Goal: Find specific page/section: Find specific page/section

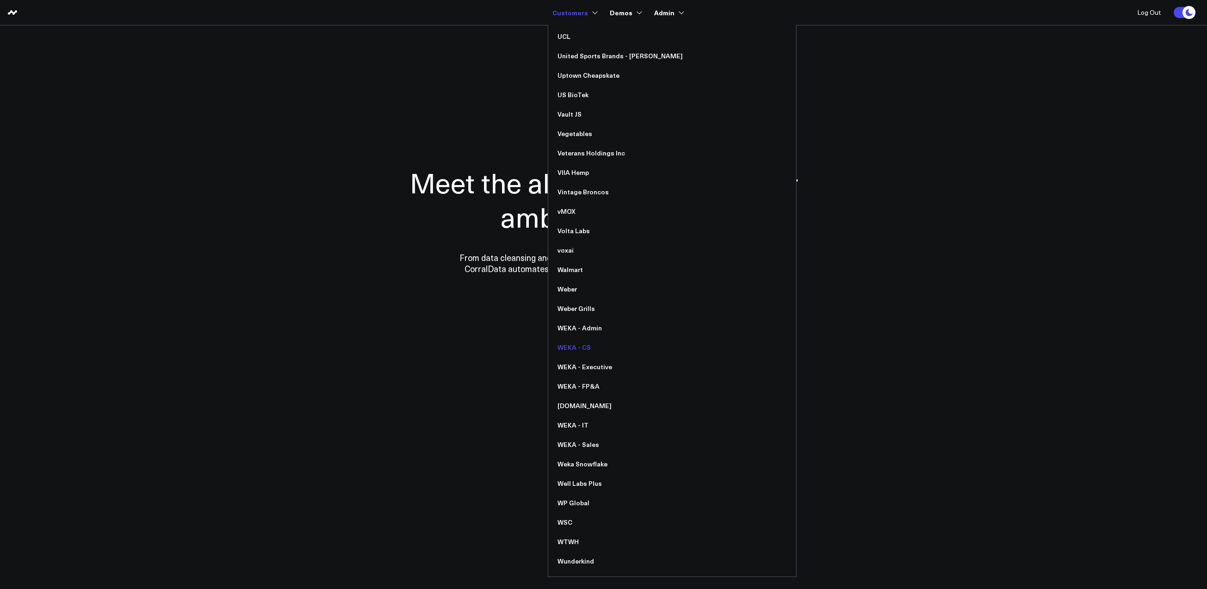
scroll to position [6955, 0]
click at [579, 246] on link "voxai" at bounding box center [672, 248] width 248 height 19
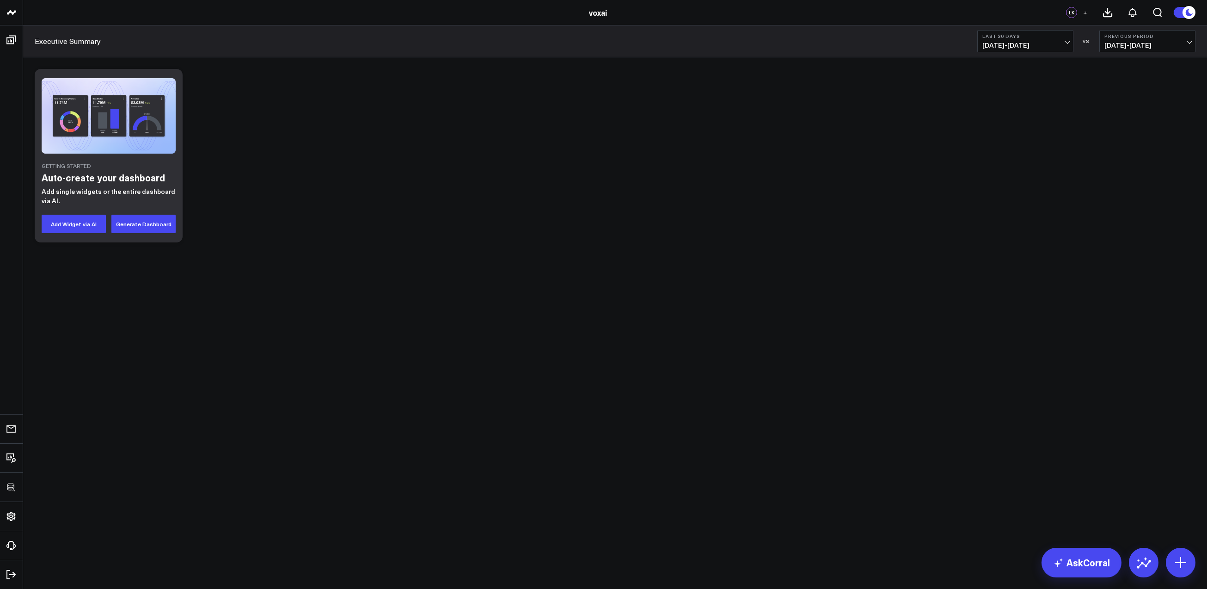
click at [100, 109] on img at bounding box center [109, 115] width 134 height 75
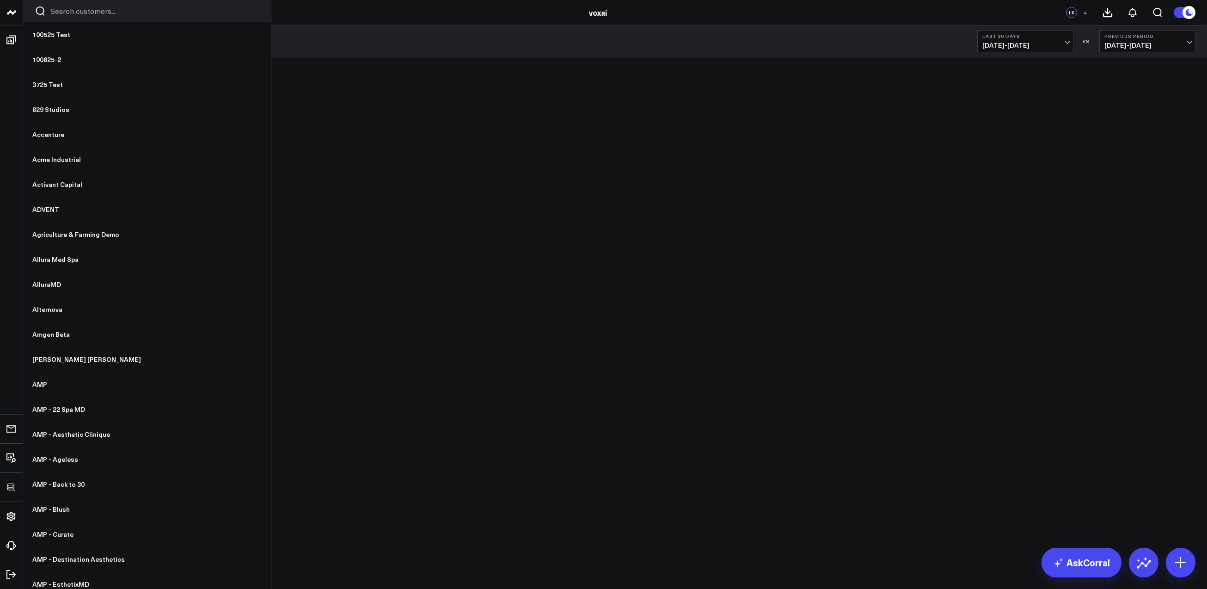
click at [15, 13] on icon at bounding box center [11, 12] width 11 height 11
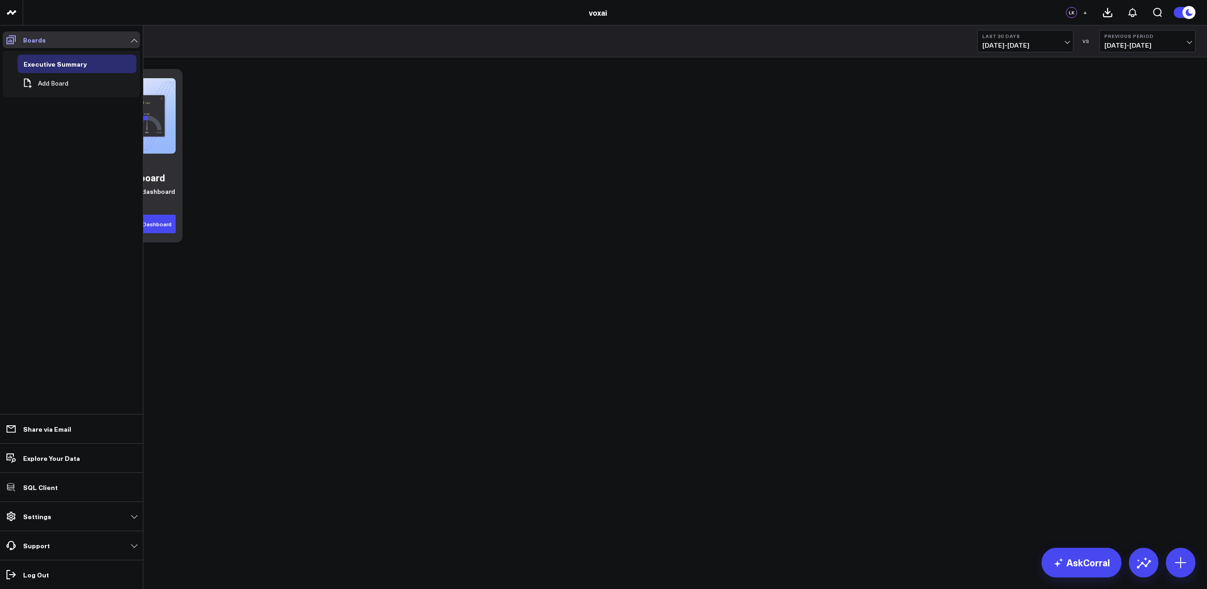
click at [12, 33] on span at bounding box center [11, 39] width 17 height 17
drag, startPoint x: 13, startPoint y: 35, endPoint x: 13, endPoint y: 25, distance: 10.2
click at [13, 35] on icon at bounding box center [11, 39] width 11 height 11
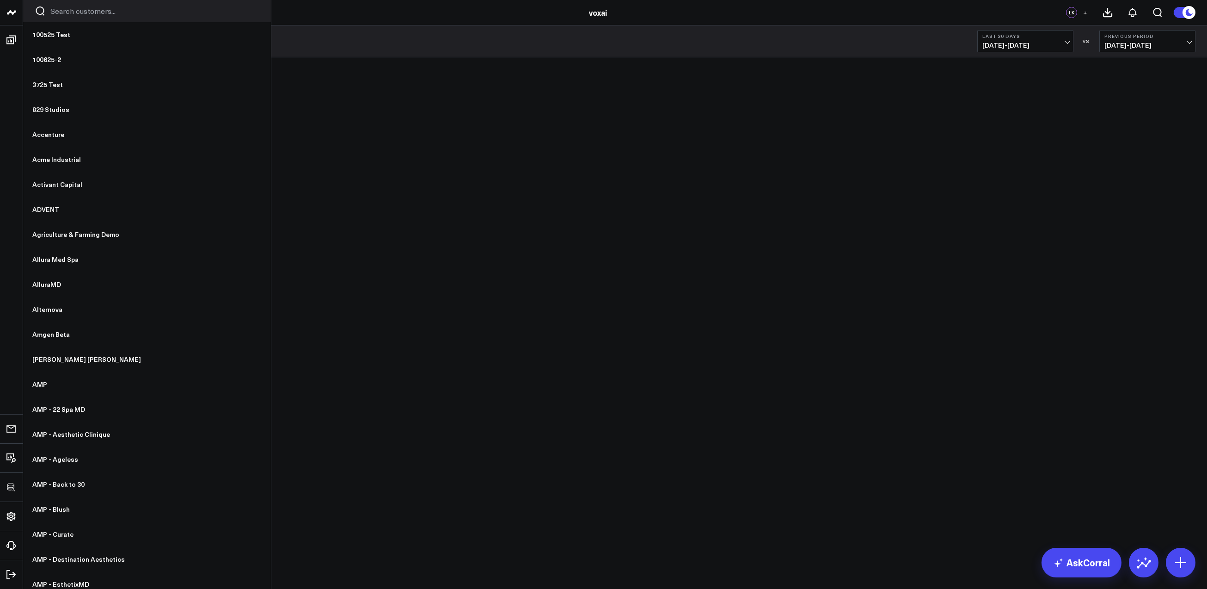
click at [12, 19] on link at bounding box center [11, 12] width 23 height 25
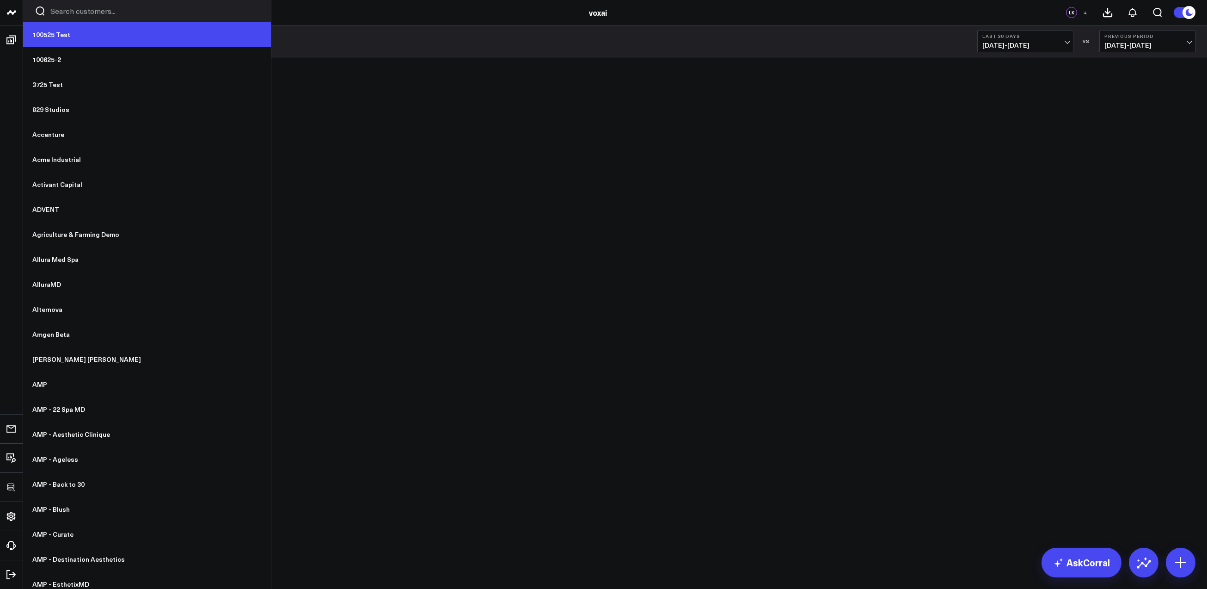
click at [67, 36] on link "100525 Test" at bounding box center [147, 34] width 248 height 25
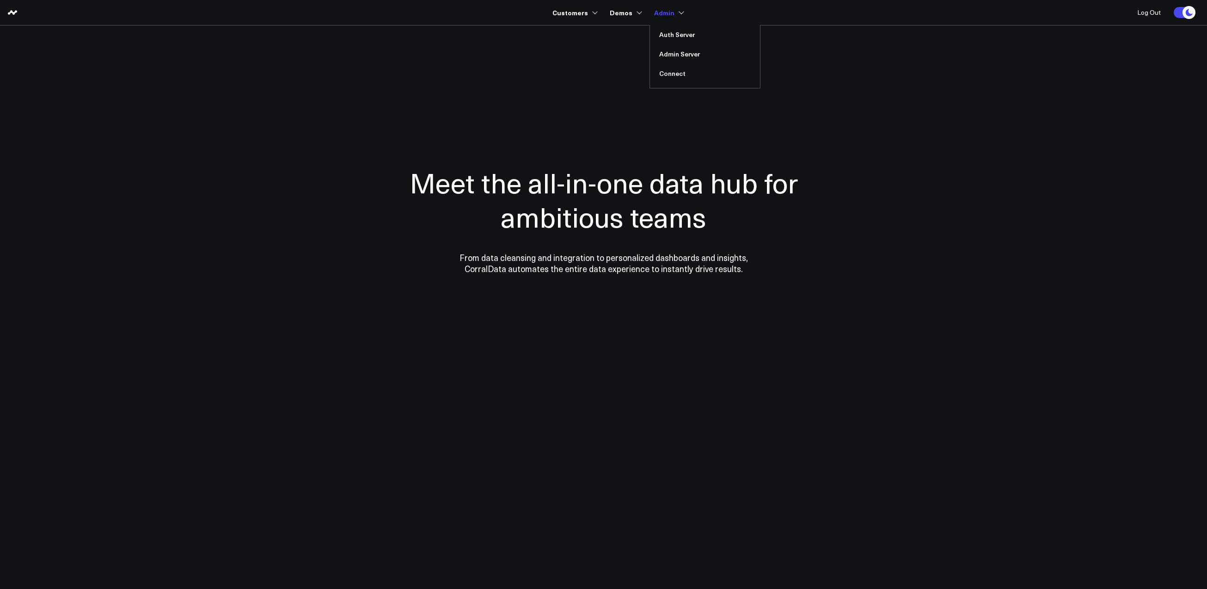
click at [676, 17] on link "Admin" at bounding box center [668, 12] width 28 height 17
click at [667, 70] on link "Connect" at bounding box center [705, 73] width 110 height 19
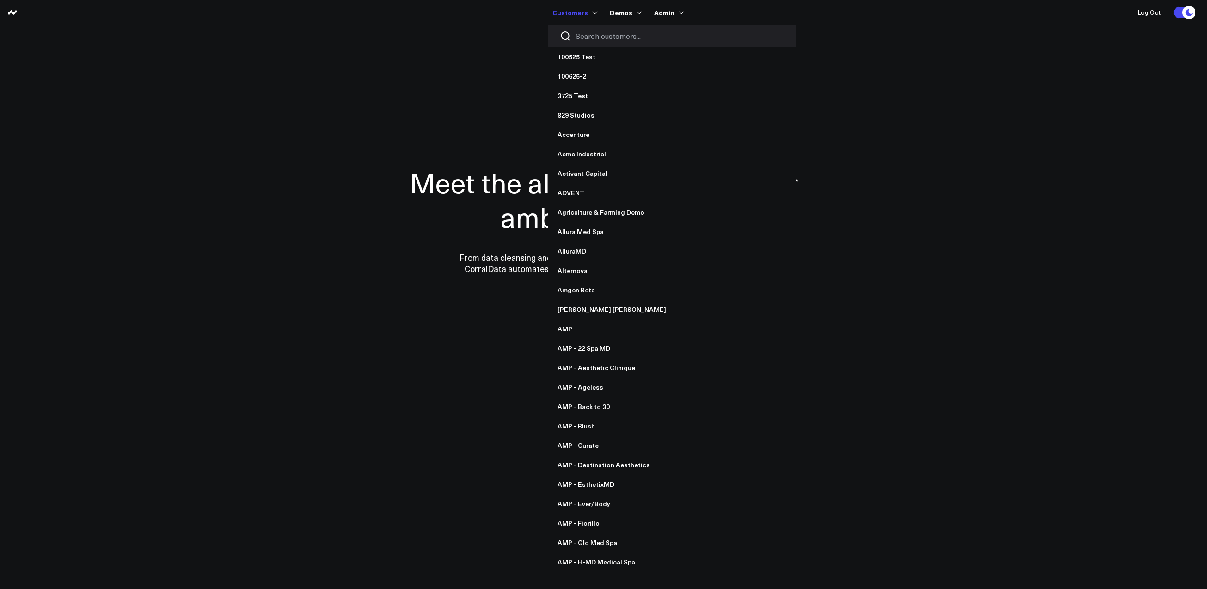
click at [585, 34] on input "Search customers input" at bounding box center [680, 36] width 209 height 10
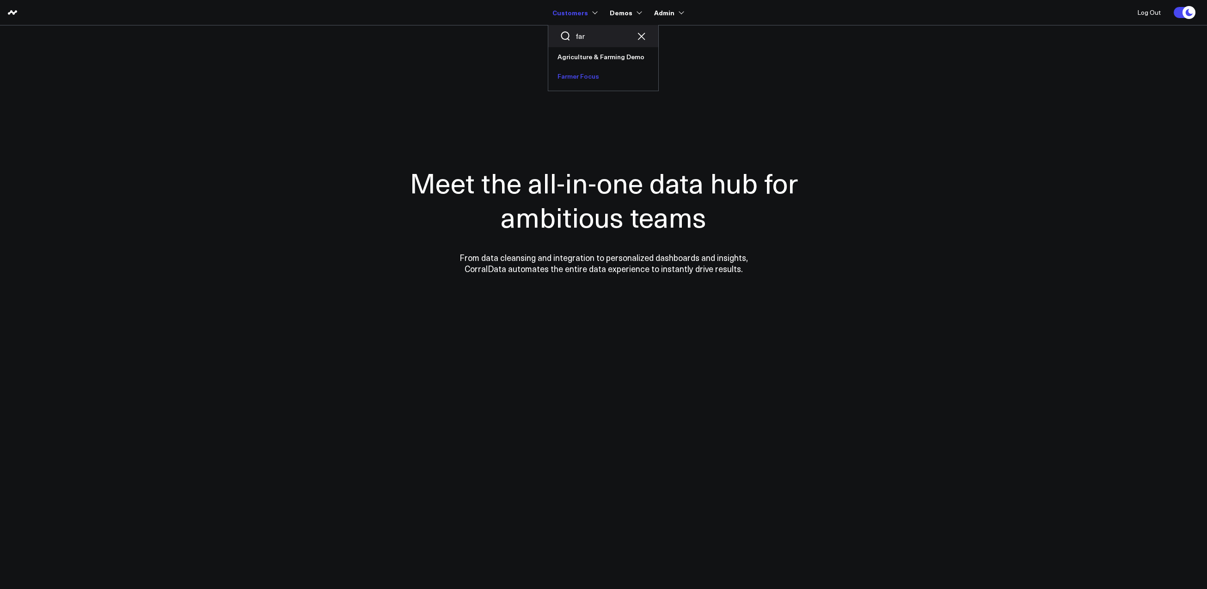
type input "far"
click at [578, 74] on link "Farmer Focus" at bounding box center [603, 76] width 110 height 19
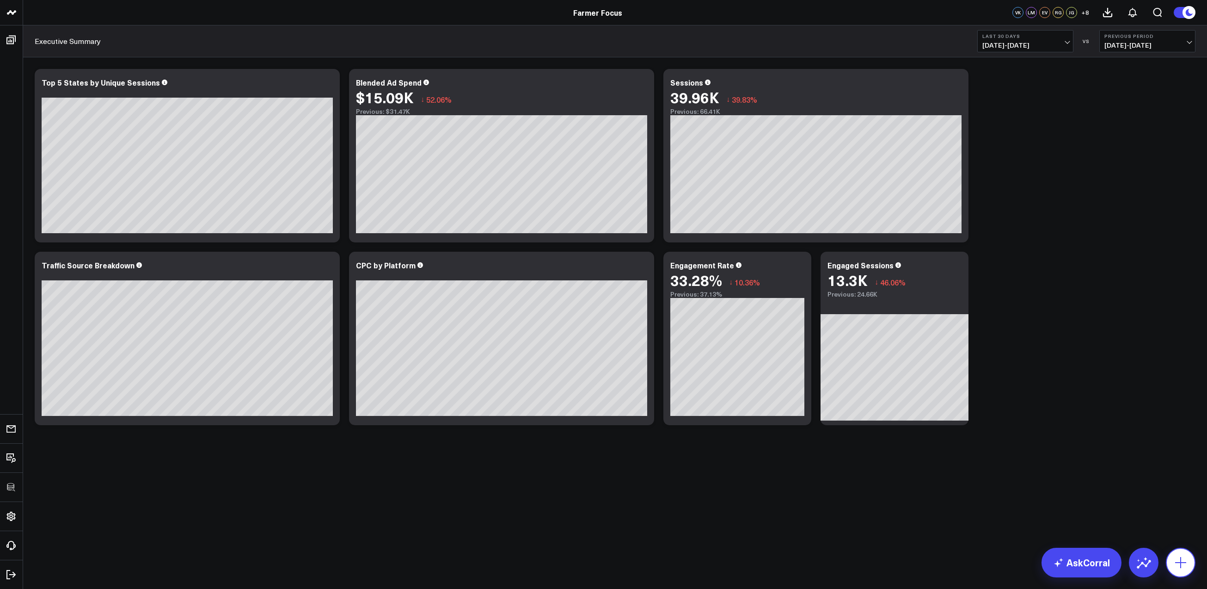
click at [1184, 566] on icon at bounding box center [1181, 562] width 15 height 15
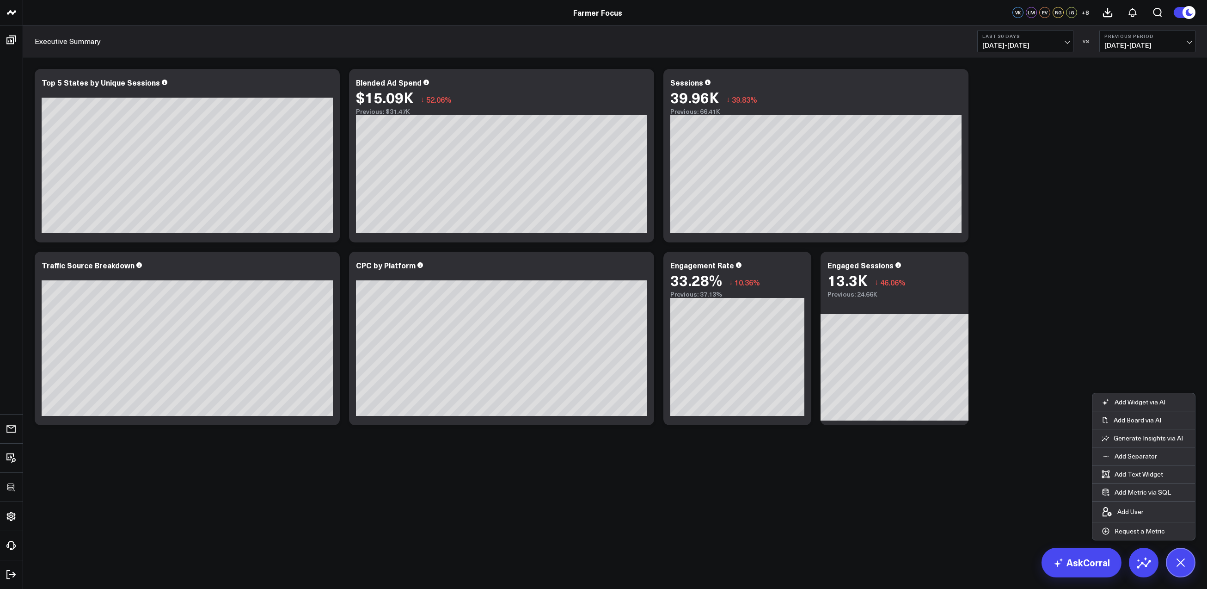
click at [827, 479] on div "Modify via AI Copy link to widget Ask support Remove Create linked copy Executi…" at bounding box center [615, 271] width 1184 height 428
click at [1111, 328] on div "Modify via AI Copy link to widget Ask support Remove Create linked copy Executi…" at bounding box center [615, 246] width 1170 height 365
click at [1180, 565] on icon at bounding box center [1180, 562] width 21 height 21
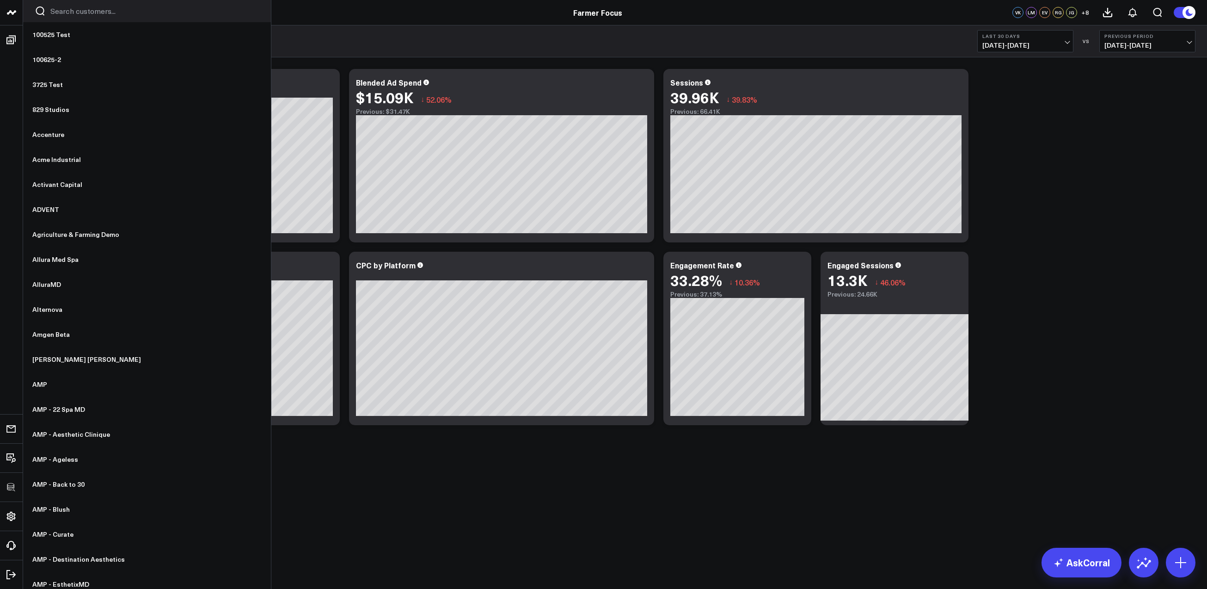
click at [12, 12] on icon at bounding box center [11, 12] width 11 height 11
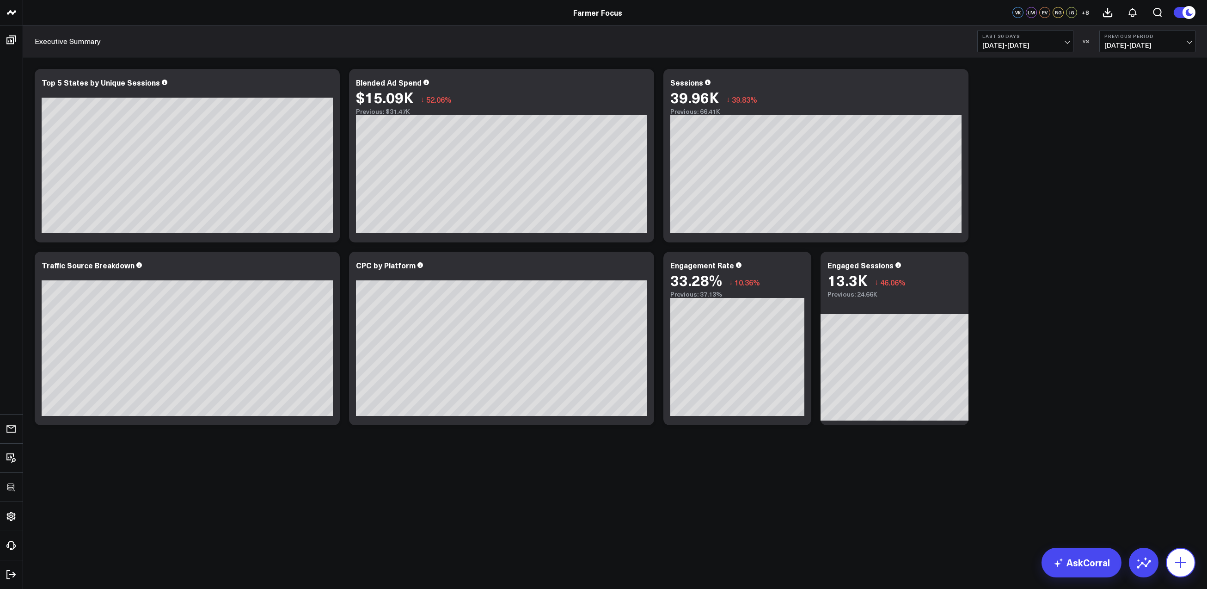
click at [1182, 562] on icon at bounding box center [1180, 562] width 11 height 11
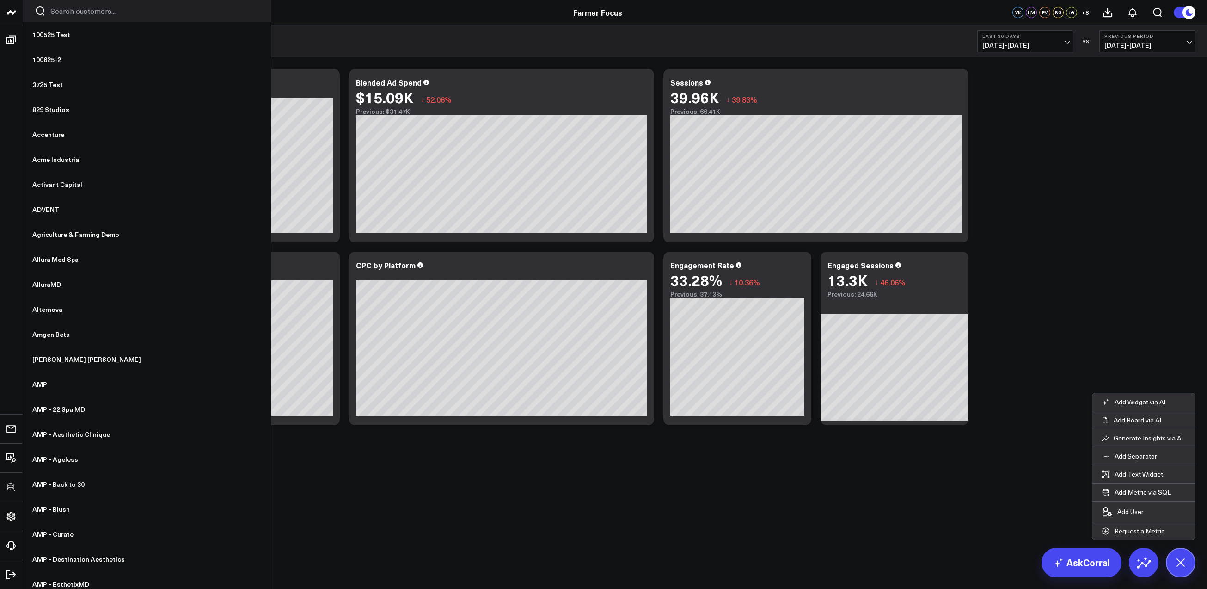
click at [7, 7] on icon at bounding box center [11, 12] width 11 height 11
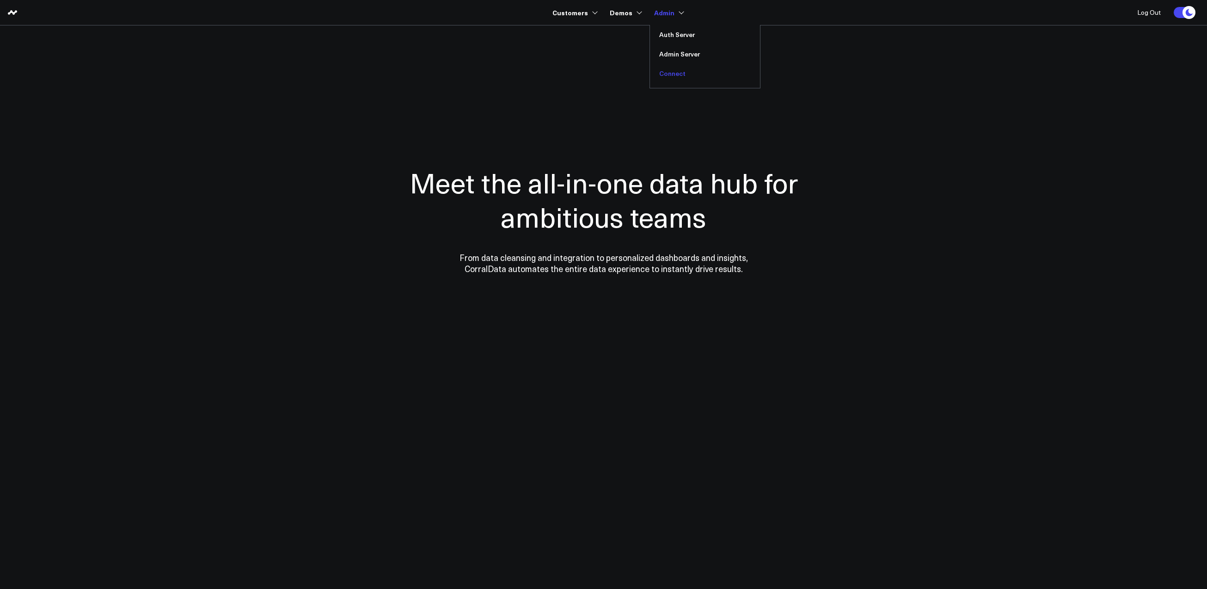
click at [673, 69] on link "Connect" at bounding box center [705, 73] width 110 height 19
